Goal: Task Accomplishment & Management: Manage account settings

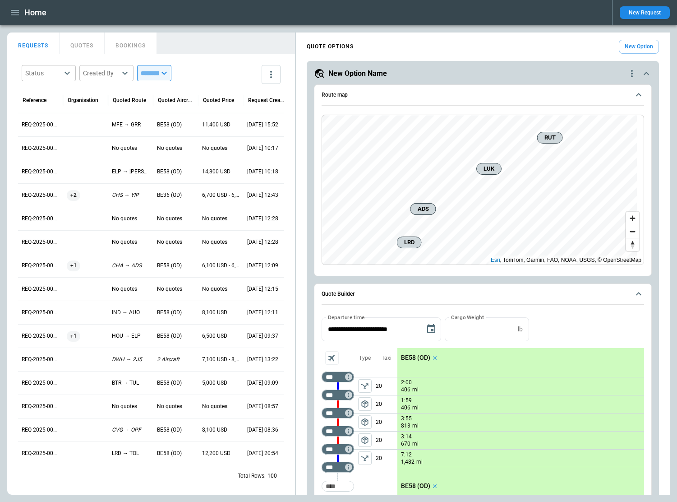
click at [627, 70] on icon "quote-option-actions" at bounding box center [632, 73] width 11 height 11
click at [580, 130] on li "Delete Quote Option" at bounding box center [591, 128] width 79 height 13
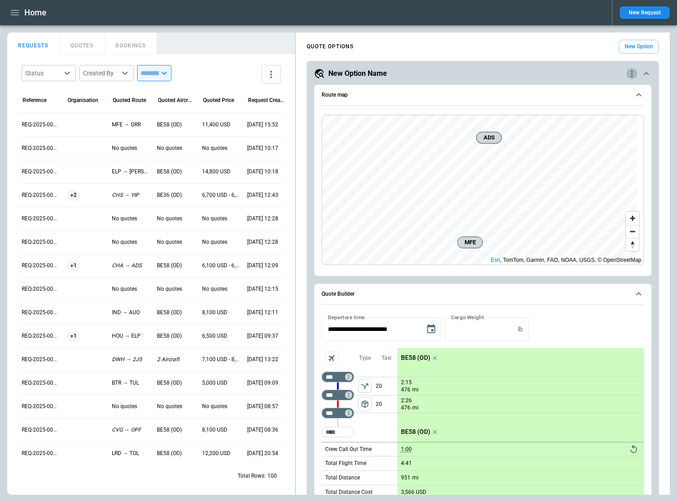
click at [631, 70] on icon "quote-option-actions" at bounding box center [632, 73] width 2 height 7
click at [592, 130] on li "Delete Quote Option" at bounding box center [591, 128] width 79 height 13
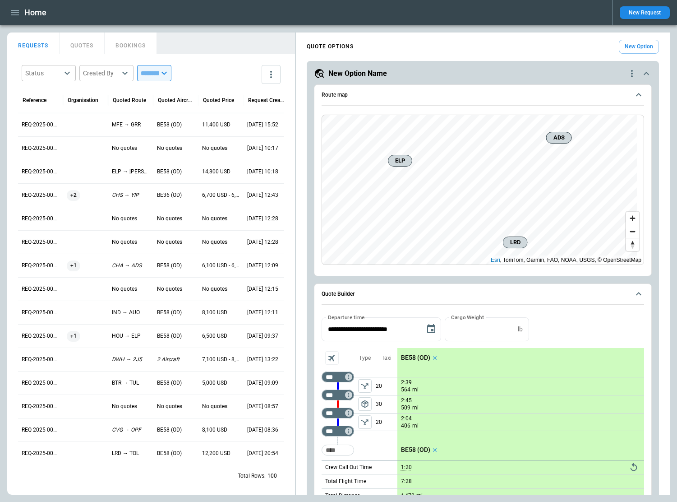
click at [631, 70] on icon "quote-option-actions" at bounding box center [632, 73] width 2 height 7
click at [600, 127] on li "Delete Quote Option" at bounding box center [591, 128] width 79 height 13
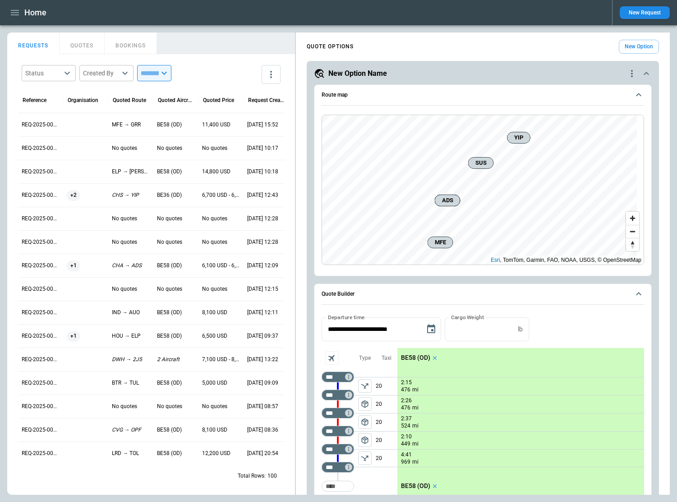
click at [627, 73] on icon "quote-option-actions" at bounding box center [632, 73] width 11 height 11
click at [585, 129] on li "Delete Quote Option" at bounding box center [591, 128] width 79 height 13
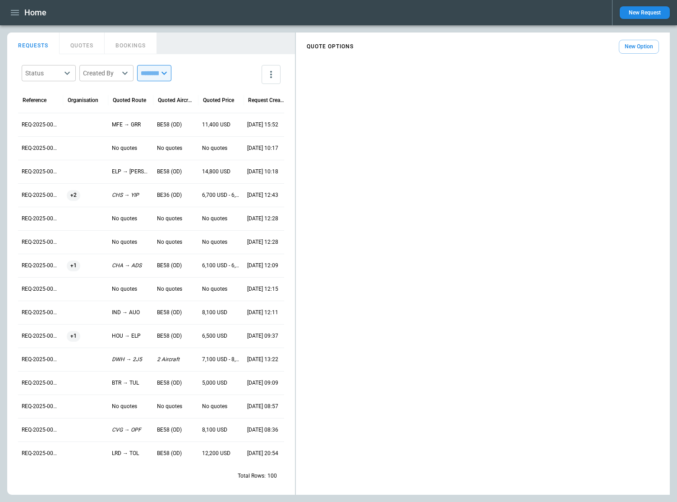
drag, startPoint x: 675, startPoint y: 132, endPoint x: 654, endPoint y: 146, distance: 25.8
click at [675, 132] on main "FindBorderBarSize REQUESTS QUOTES BOOKINGS Status ​ Created By ​ ​ Reference Or…" at bounding box center [338, 263] width 677 height 477
click at [646, 46] on button "New Option" at bounding box center [639, 47] width 40 height 14
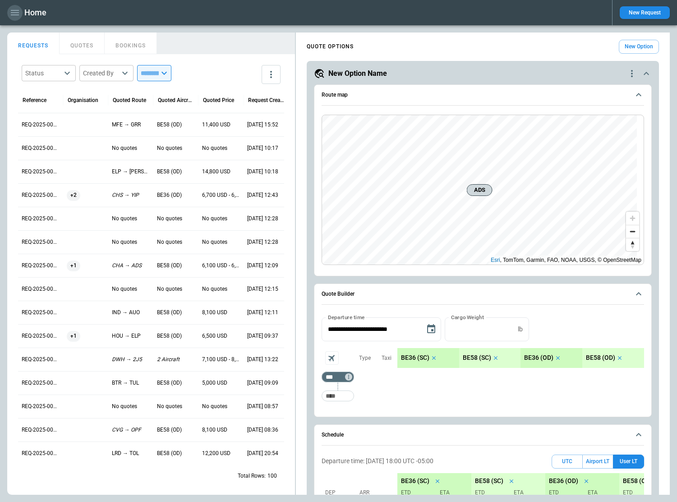
click at [14, 11] on icon "button" at bounding box center [14, 12] width 11 height 11
click at [19, 29] on li "Home" at bounding box center [41, 31] width 68 height 15
click at [658, 142] on div at bounding box center [338, 251] width 677 height 502
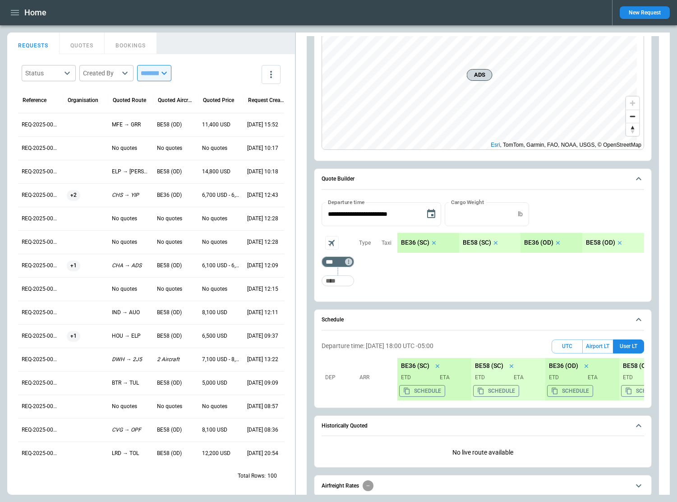
scroll to position [21, 0]
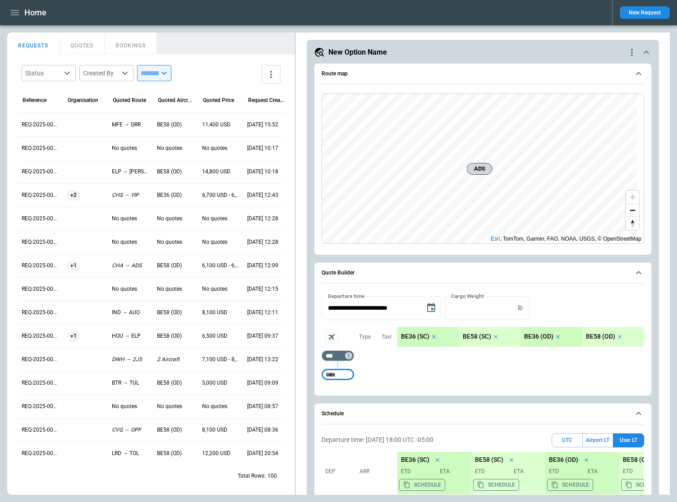
click at [339, 376] on input "Too short" at bounding box center [338, 374] width 29 height 16
click at [333, 354] on input "***" at bounding box center [336, 355] width 25 height 9
type input "***"
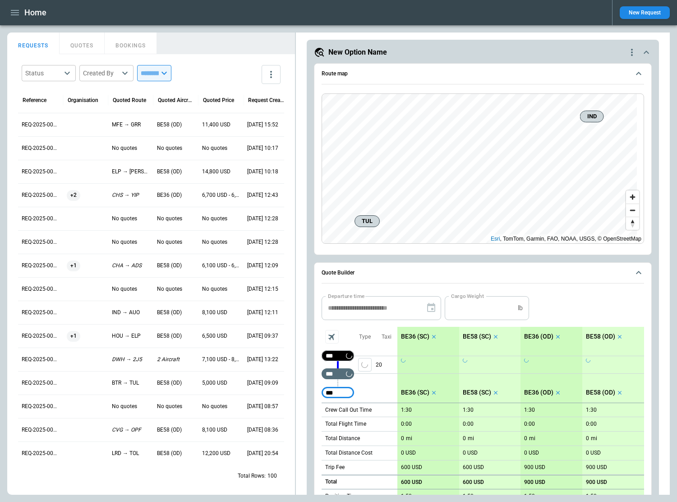
type input "***"
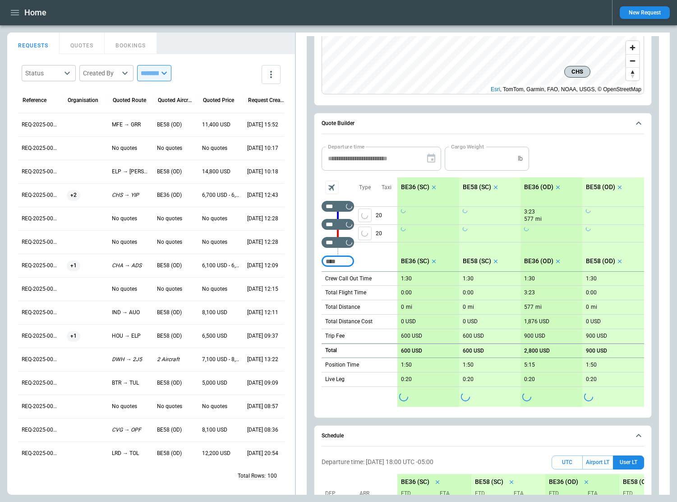
scroll to position [202, 0]
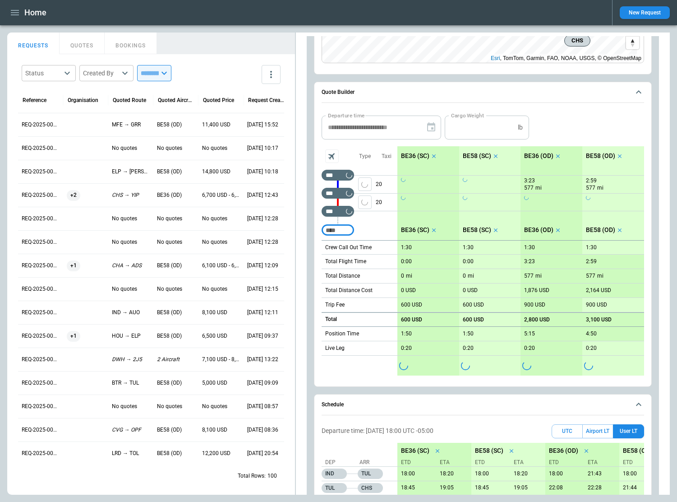
click at [435, 156] on icon "scrollable content" at bounding box center [434, 156] width 6 height 6
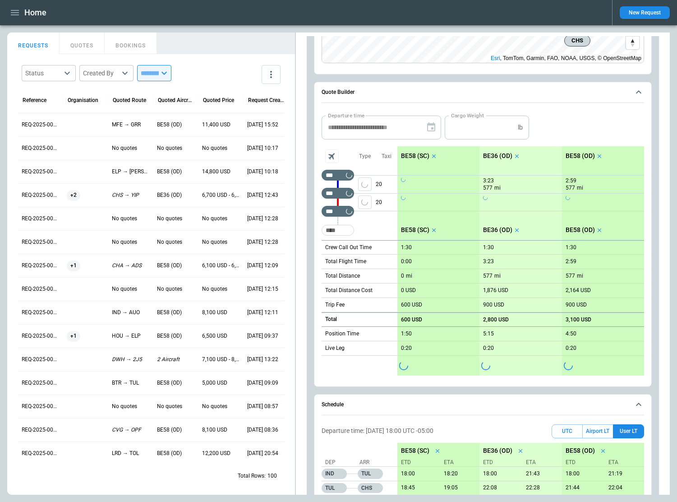
click at [435, 156] on icon "scrollable content" at bounding box center [434, 156] width 6 height 6
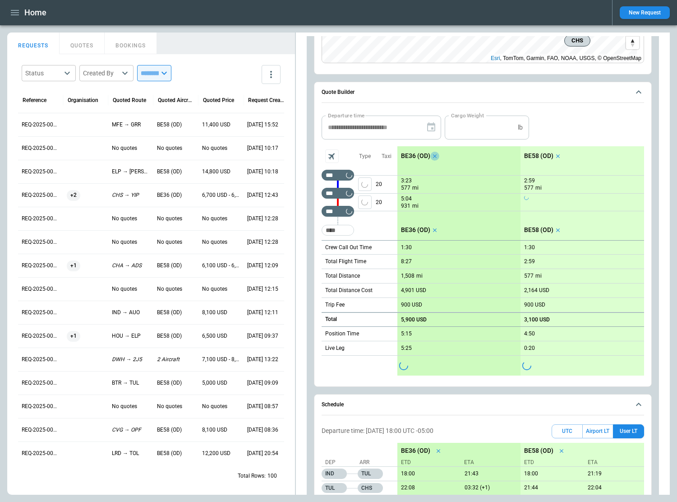
click at [435, 156] on icon "scrollable content" at bounding box center [435, 156] width 4 height 4
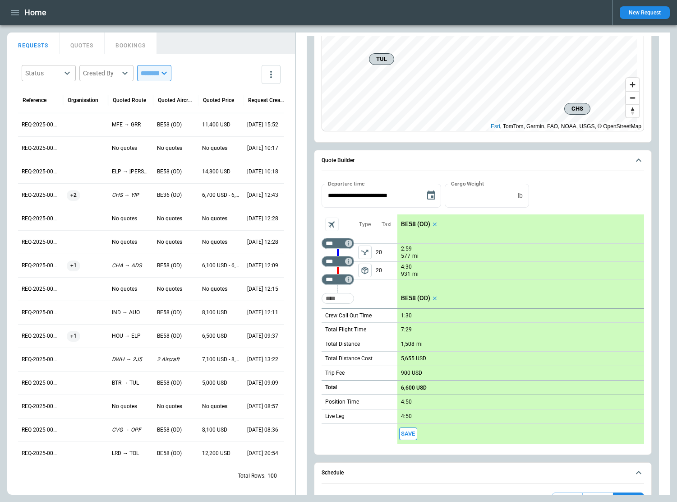
scroll to position [226, 0]
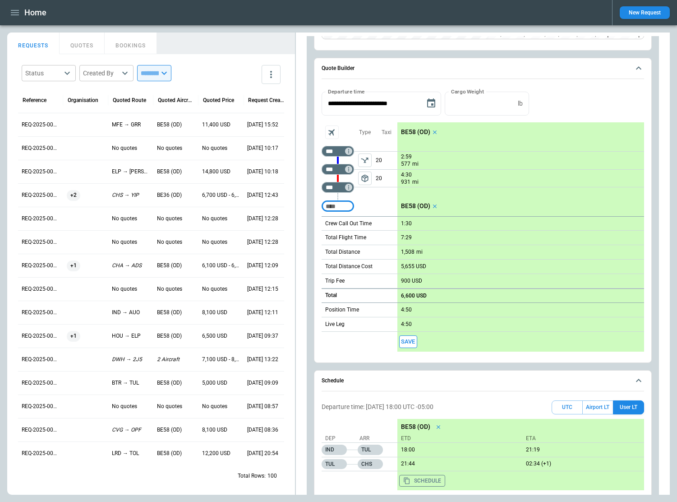
click at [343, 205] on input "Too short" at bounding box center [338, 206] width 29 height 16
type input "***"
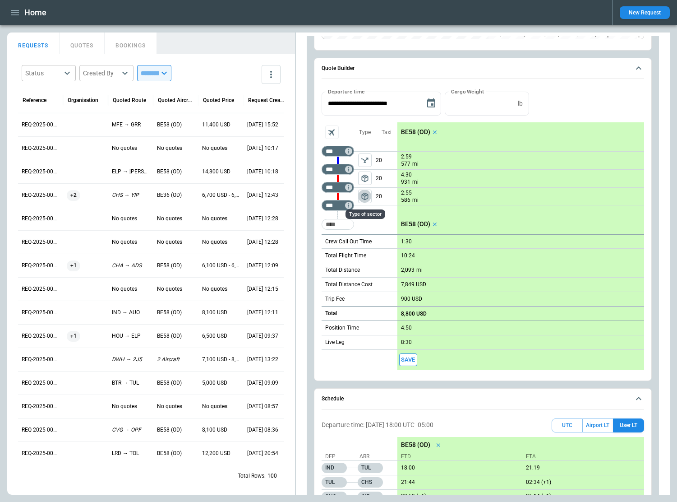
click at [366, 194] on span "package_2" at bounding box center [365, 196] width 9 height 9
click at [676, 169] on main "FindBorderBarSize REQUESTS QUOTES BOOKINGS Status ​ Created By ​ ​ Reference Or…" at bounding box center [338, 263] width 677 height 477
click at [675, 114] on main "FindBorderBarSize REQUESTS QUOTES BOOKINGS Status ​ Created By ​ ​ Reference Or…" at bounding box center [338, 263] width 677 height 477
click at [364, 197] on icon "left aligned" at bounding box center [365, 196] width 9 height 9
click at [365, 196] on span "package_2" at bounding box center [365, 196] width 9 height 9
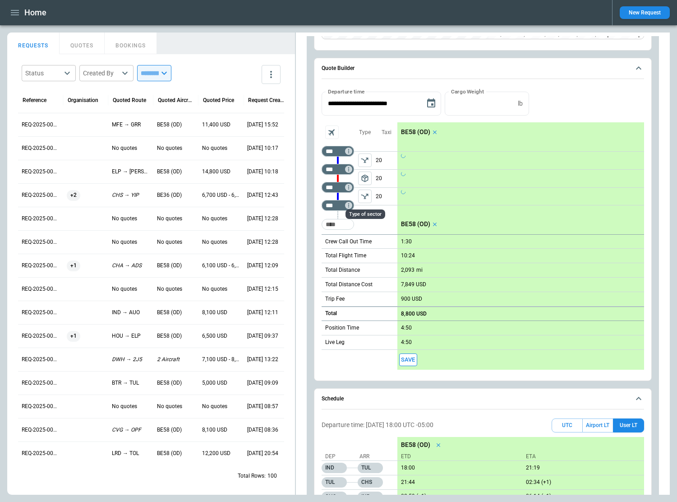
click at [351, 206] on div "Type of sector" at bounding box center [366, 211] width 42 height 17
click at [351, 206] on icon "Too short" at bounding box center [349, 205] width 6 height 6
click at [357, 230] on p "Delete" at bounding box center [356, 229] width 15 height 8
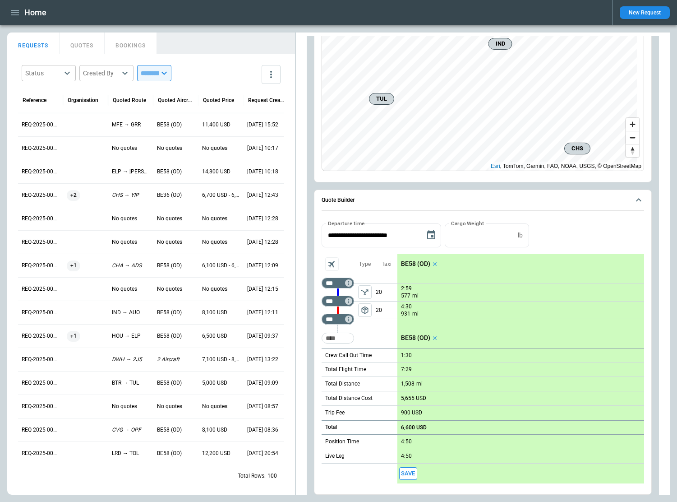
scroll to position [45, 0]
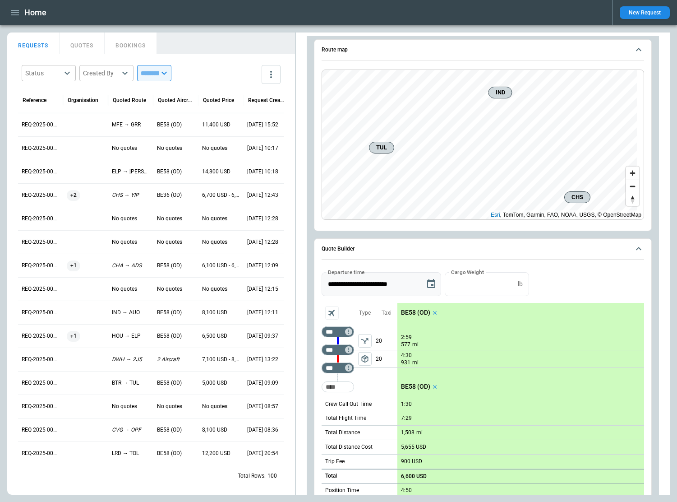
click at [431, 284] on icon "Choose date, selected date is Oct 10, 2025" at bounding box center [431, 283] width 11 height 11
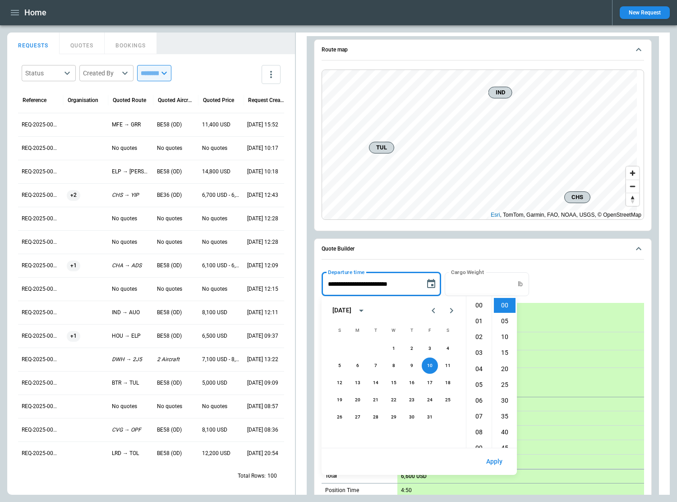
scroll to position [286, 0]
click at [446, 362] on button "11" at bounding box center [448, 365] width 16 height 16
click at [480, 314] on li "10" at bounding box center [479, 313] width 22 height 15
type input "**********"
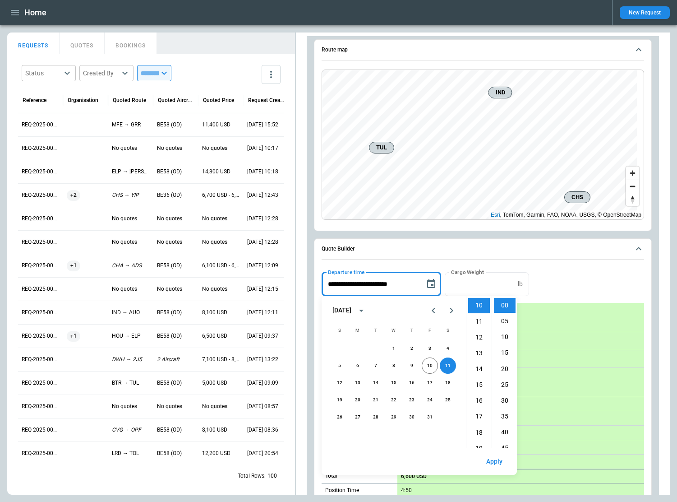
click at [498, 464] on button "Apply" at bounding box center [494, 461] width 31 height 19
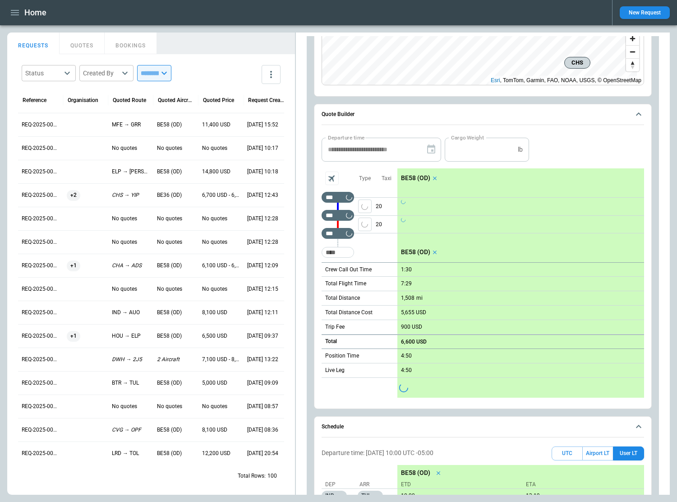
scroll to position [181, 0]
click at [338, 224] on div "*** ​" at bounding box center [338, 232] width 32 height 18
click at [338, 223] on div "*** ​" at bounding box center [338, 232] width 32 height 18
click at [339, 223] on div "scrollable content" at bounding box center [338, 223] width 32 height 0
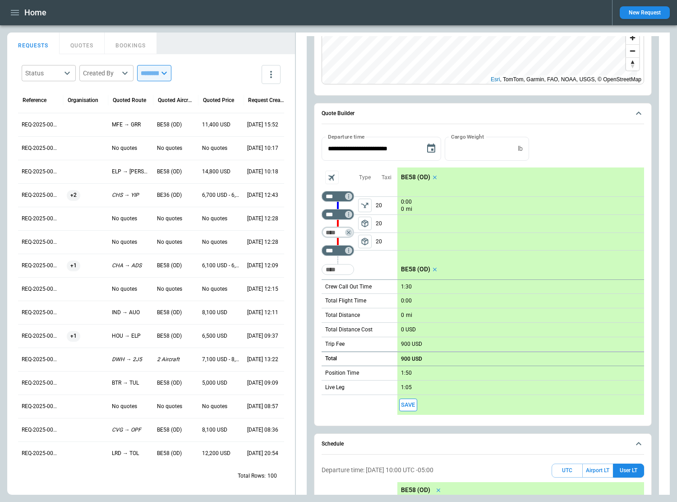
click at [335, 232] on input "Too short" at bounding box center [336, 232] width 25 height 9
type input "***"
click at [339, 268] on input "Too short" at bounding box center [338, 269] width 29 height 16
type input "***"
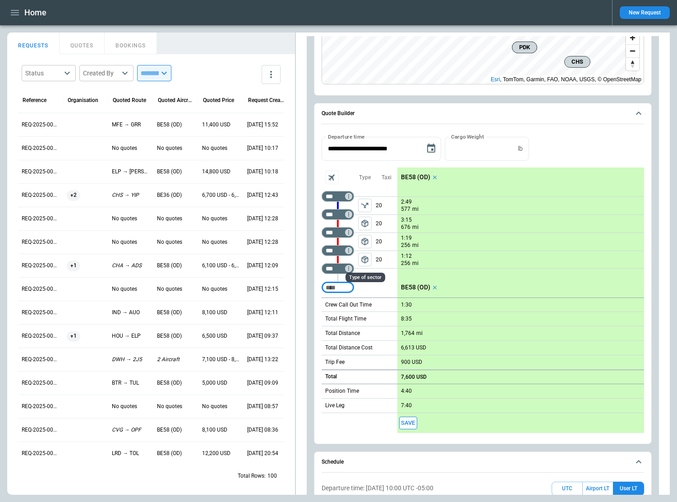
click at [365, 259] on span "package_2" at bounding box center [365, 259] width 9 height 9
drag, startPoint x: 672, startPoint y: 155, endPoint x: 668, endPoint y: 175, distance: 19.8
click at [672, 155] on main "FindBorderBarSize REQUESTS QUOTES BOOKINGS Status ​ Created By ​ ​ Reference Or…" at bounding box center [338, 263] width 677 height 477
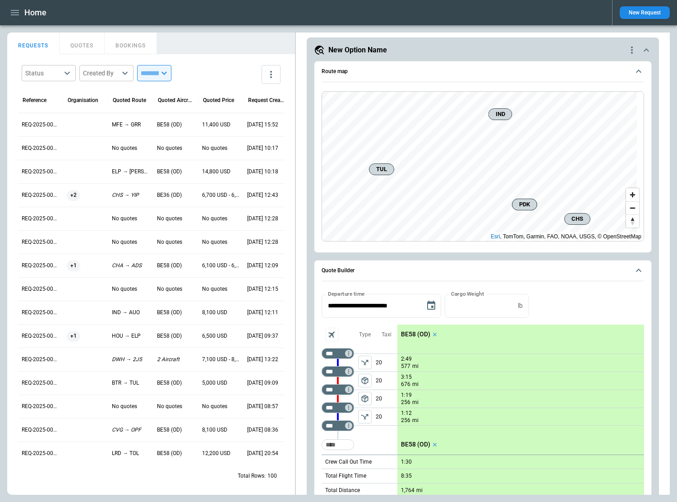
scroll to position [0, 0]
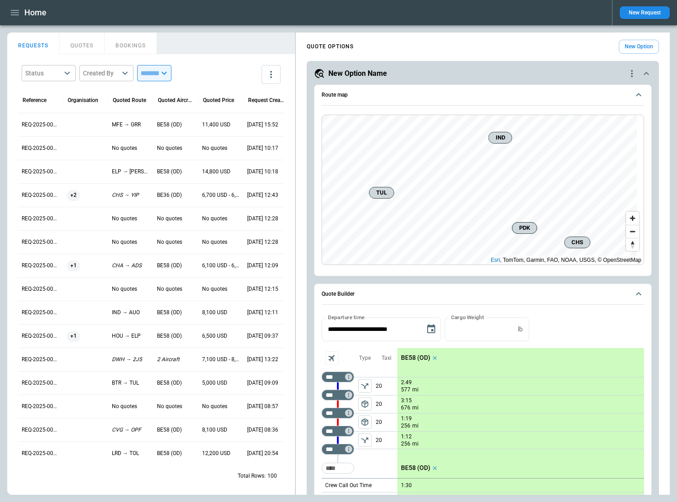
click at [634, 42] on button "New Option" at bounding box center [639, 47] width 40 height 14
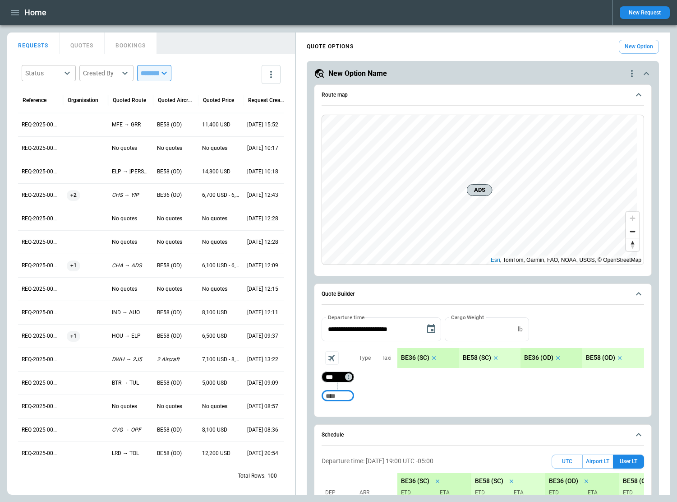
click at [341, 374] on input "***" at bounding box center [336, 376] width 25 height 9
type input "***"
click at [344, 396] on input "Too short" at bounding box center [338, 396] width 29 height 16
type input "***"
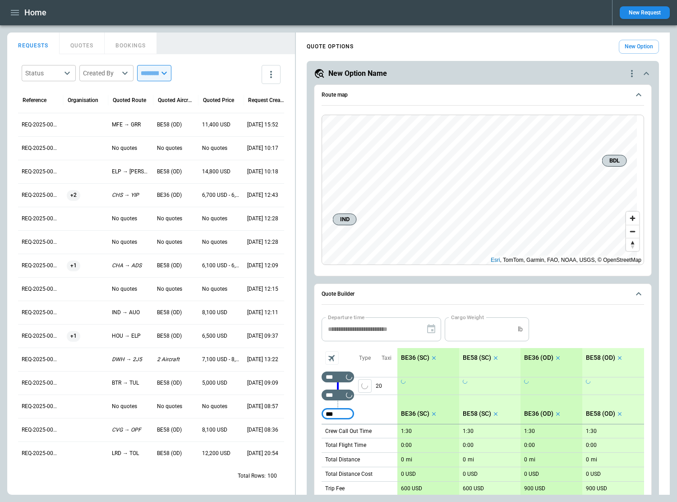
type input "***"
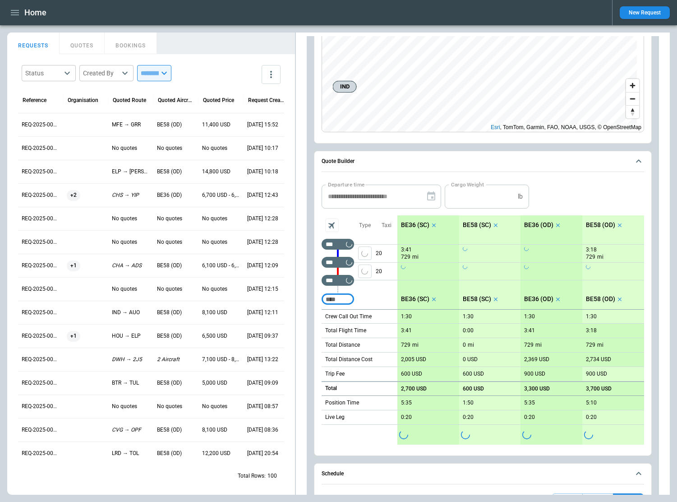
scroll to position [135, 0]
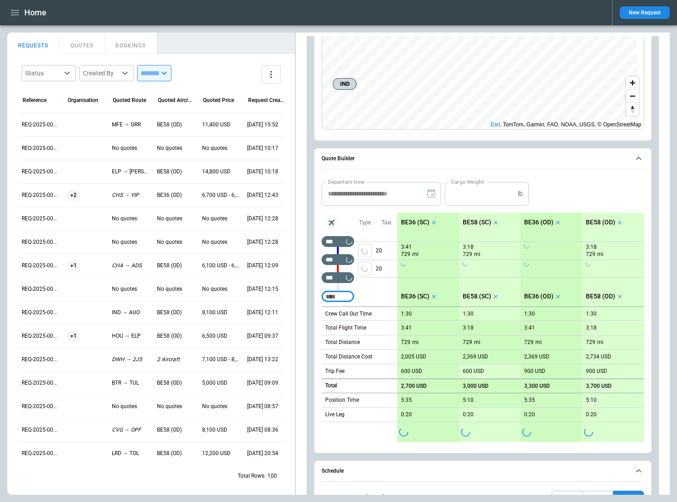
click at [433, 223] on icon "scrollable content" at bounding box center [434, 222] width 6 height 6
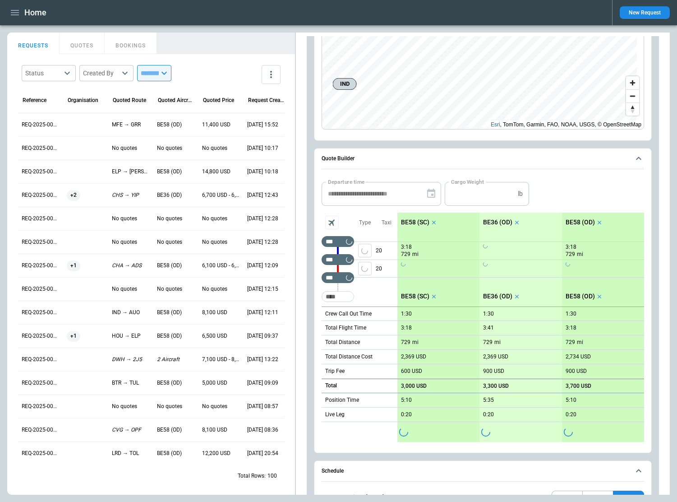
click at [433, 223] on icon "scrollable content" at bounding box center [434, 223] width 4 height 4
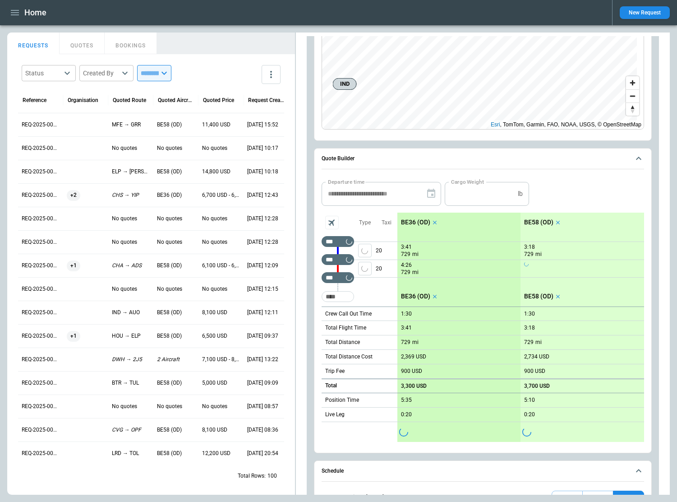
click at [433, 223] on icon "scrollable content" at bounding box center [435, 222] width 6 height 6
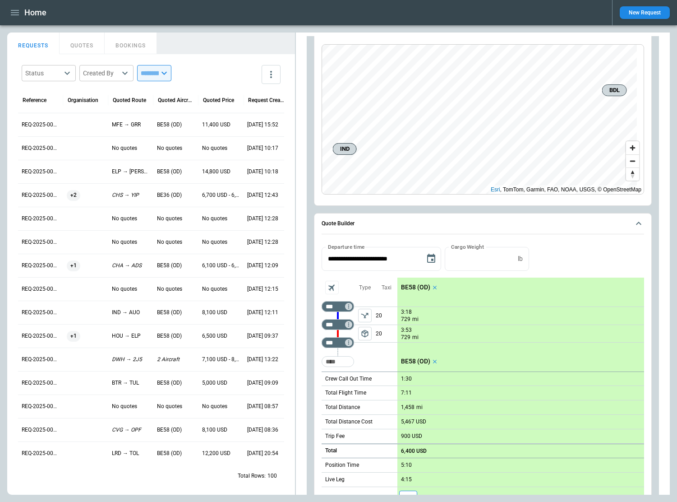
scroll to position [90, 0]
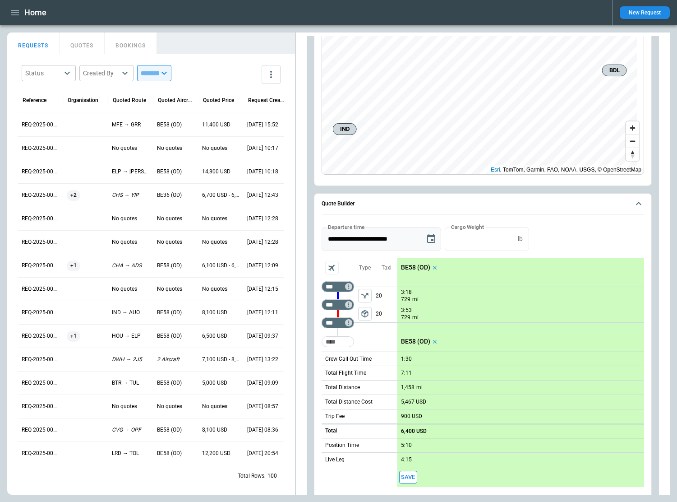
click at [434, 239] on icon "Choose date, selected date is Oct 10, 2025" at bounding box center [431, 238] width 11 height 11
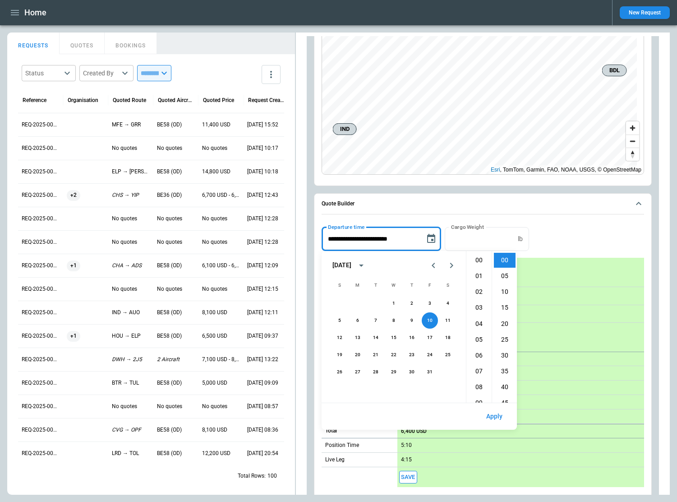
scroll to position [301, 0]
click at [339, 334] on button "12" at bounding box center [340, 337] width 16 height 16
click at [476, 314] on li "11" at bounding box center [479, 313] width 22 height 15
type input "**********"
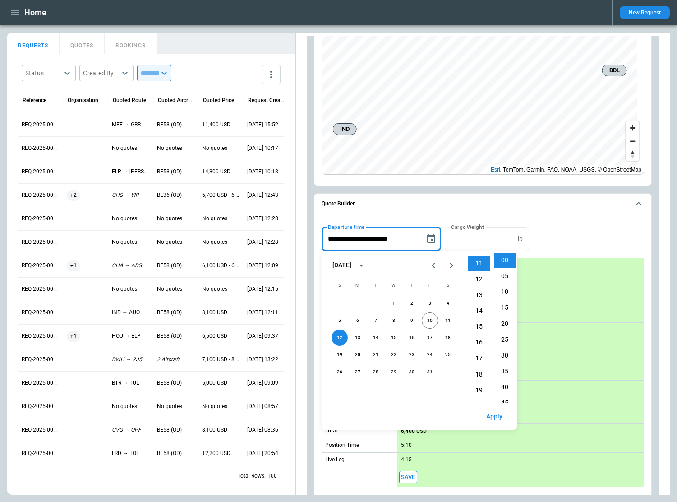
scroll to position [175, 0]
click at [493, 414] on button "Apply" at bounding box center [494, 416] width 31 height 19
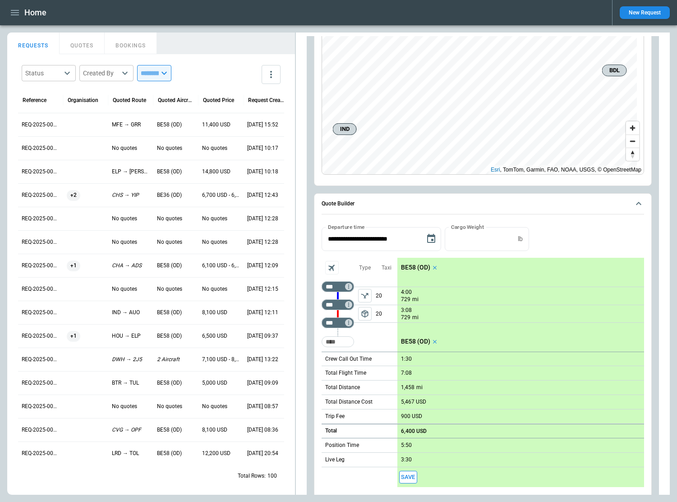
click at [378, 311] on p "20" at bounding box center [387, 313] width 22 height 17
type input "**"
drag, startPoint x: 674, startPoint y: 165, endPoint x: 645, endPoint y: 162, distance: 28.6
click at [674, 165] on main "FindBorderBarSize REQUESTS QUOTES BOOKINGS Status ​ Created By ​ ​ Reference Or…" at bounding box center [338, 263] width 677 height 477
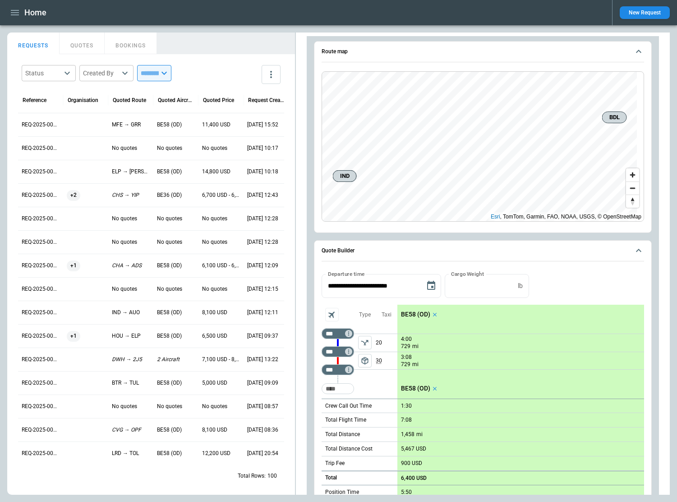
scroll to position [0, 0]
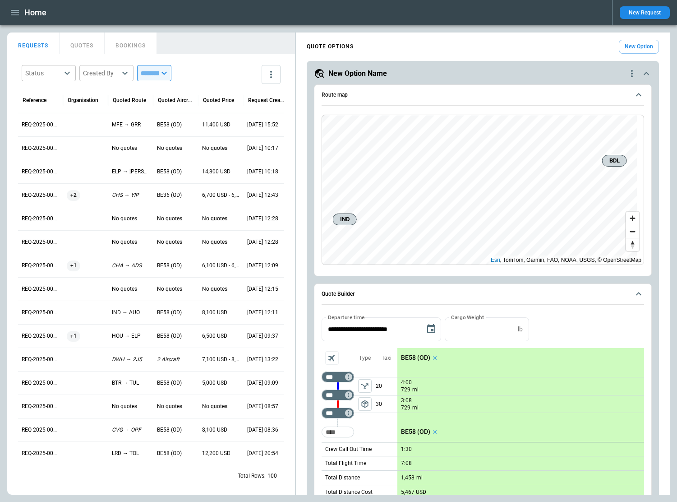
click at [677, 136] on main "FindBorderBarSize REQUESTS QUOTES BOOKINGS Status ​ Created By ​ ​ Reference Or…" at bounding box center [338, 263] width 677 height 477
